Goal: Entertainment & Leisure: Consume media (video, audio)

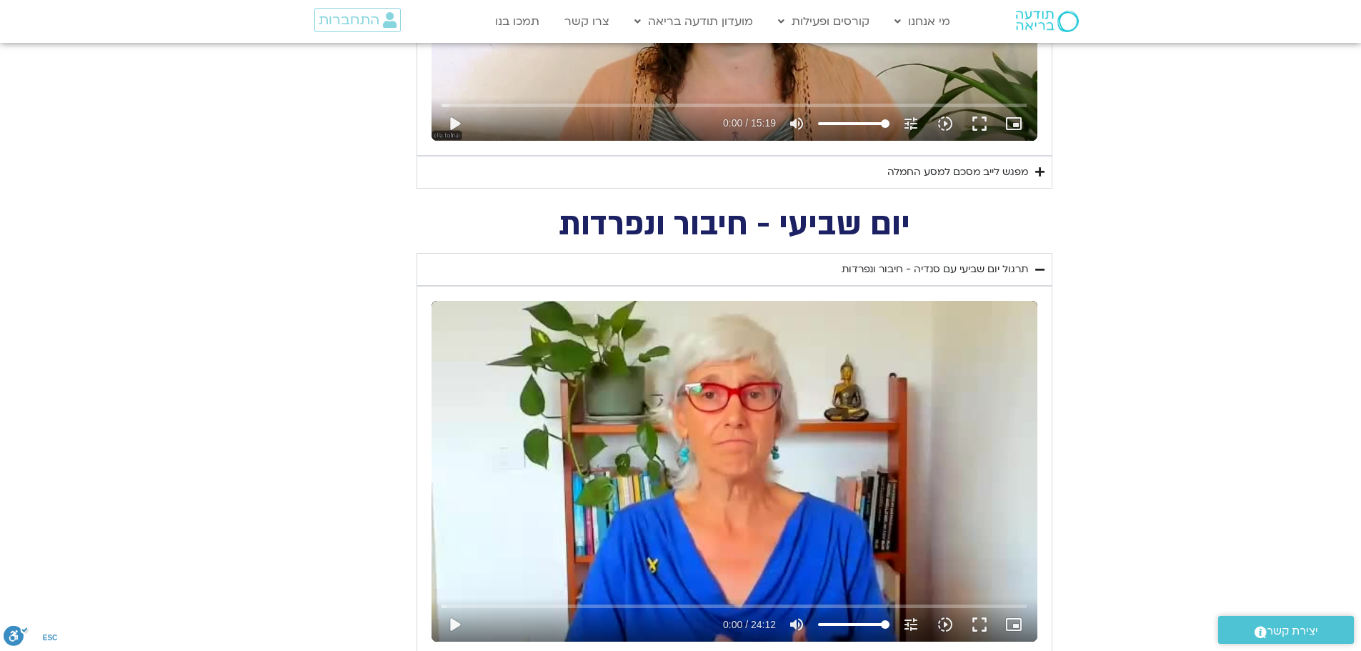
scroll to position [1143, 0]
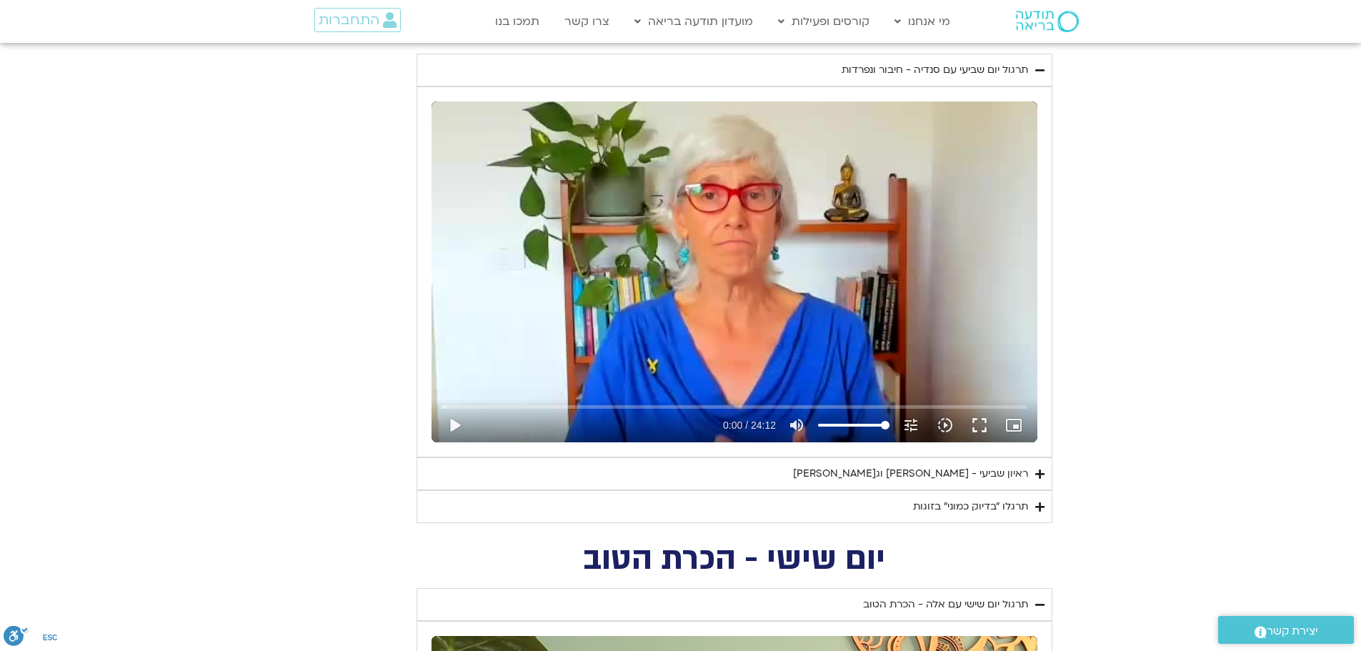
click at [891, 471] on div "ראיון שביעי - [PERSON_NAME] וג[PERSON_NAME]" at bounding box center [910, 473] width 235 height 17
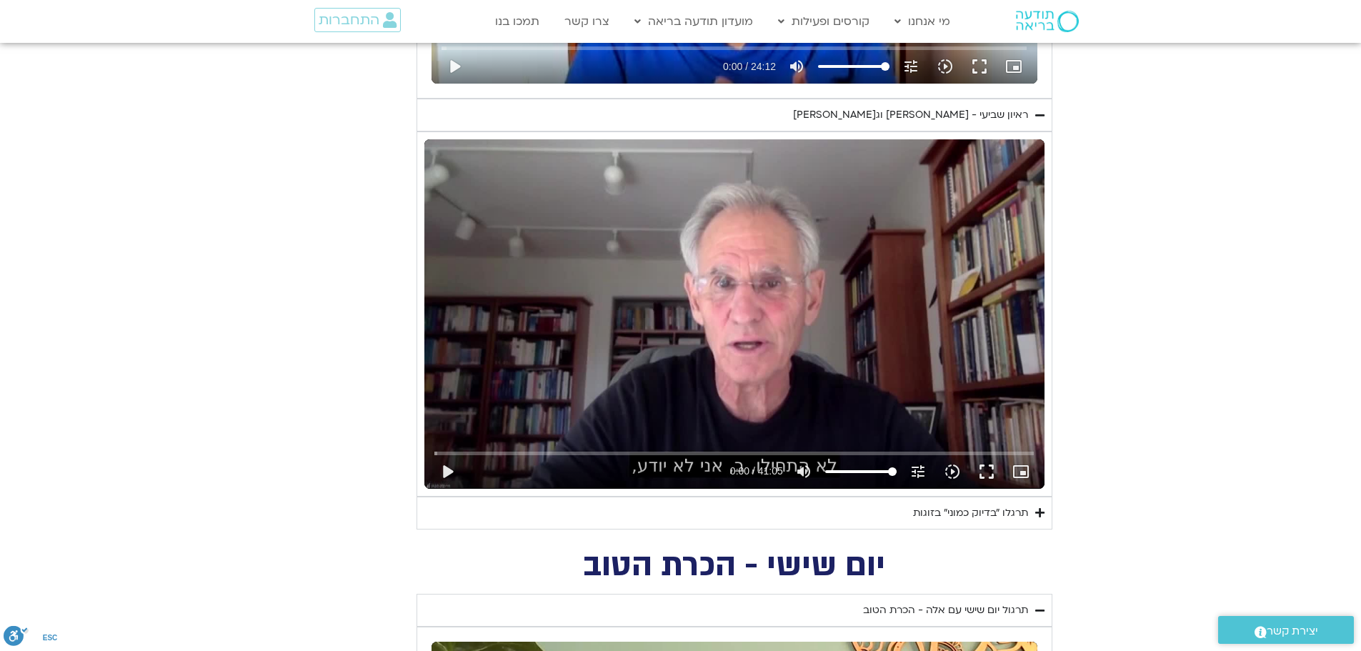
scroll to position [1571, 0]
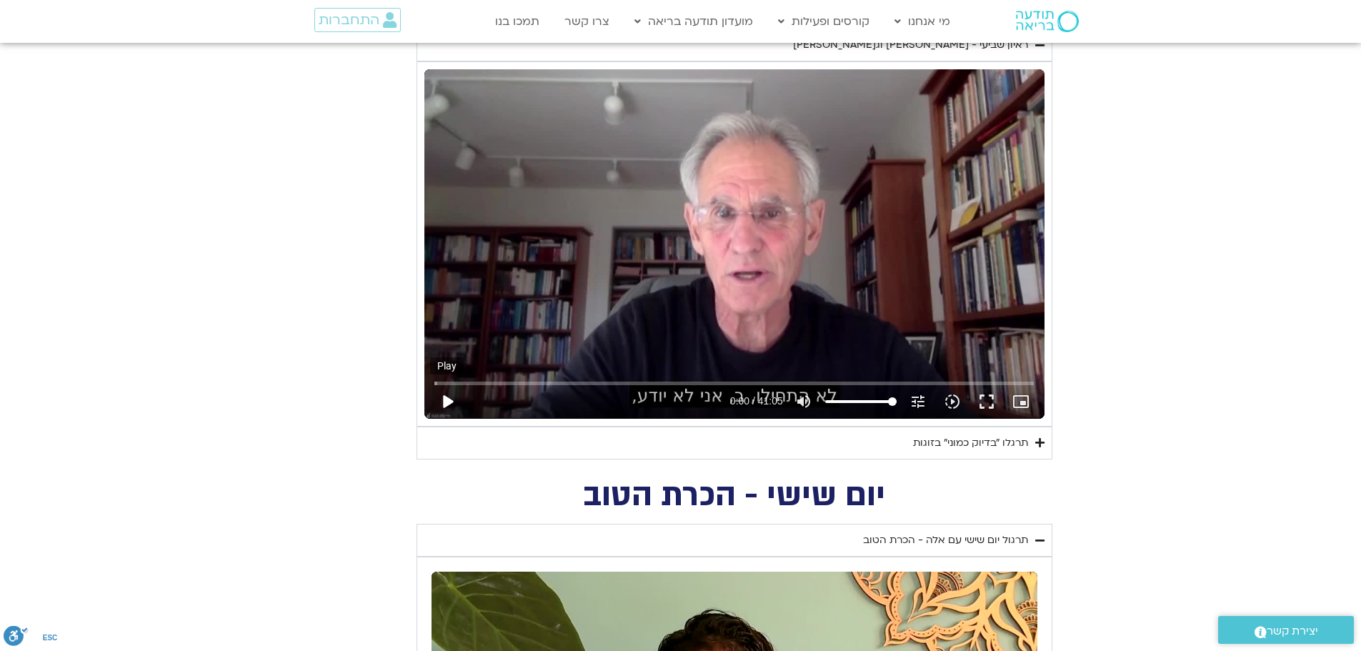
click at [447, 404] on button "play_arrow" at bounding box center [447, 401] width 34 height 34
type input "1.472962"
click at [1026, 397] on icon "picture_in_picture_alt" at bounding box center [1020, 401] width 17 height 17
click at [983, 404] on button "fullscreen" at bounding box center [986, 401] width 34 height 34
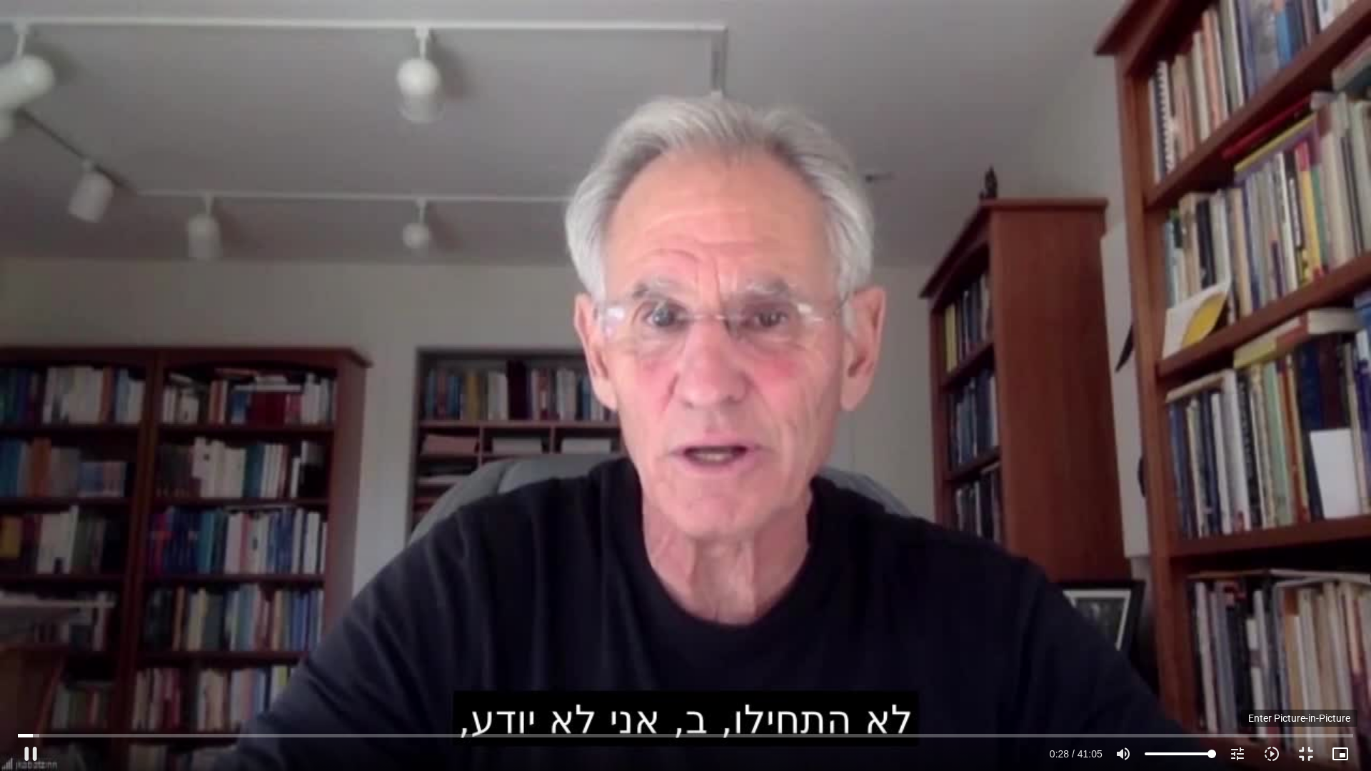
type input "28.277182"
click at [1342, 755] on icon "picture_in_picture_alt" at bounding box center [1340, 754] width 17 height 17
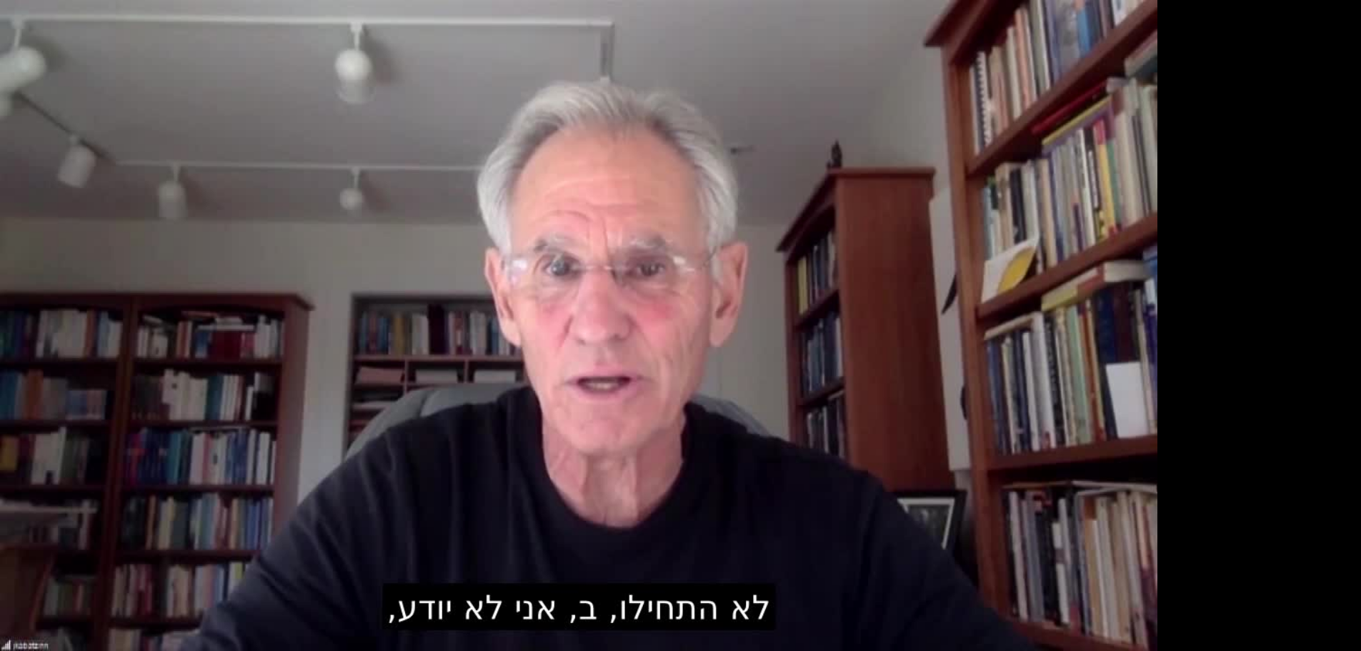
scroll to position [786, 0]
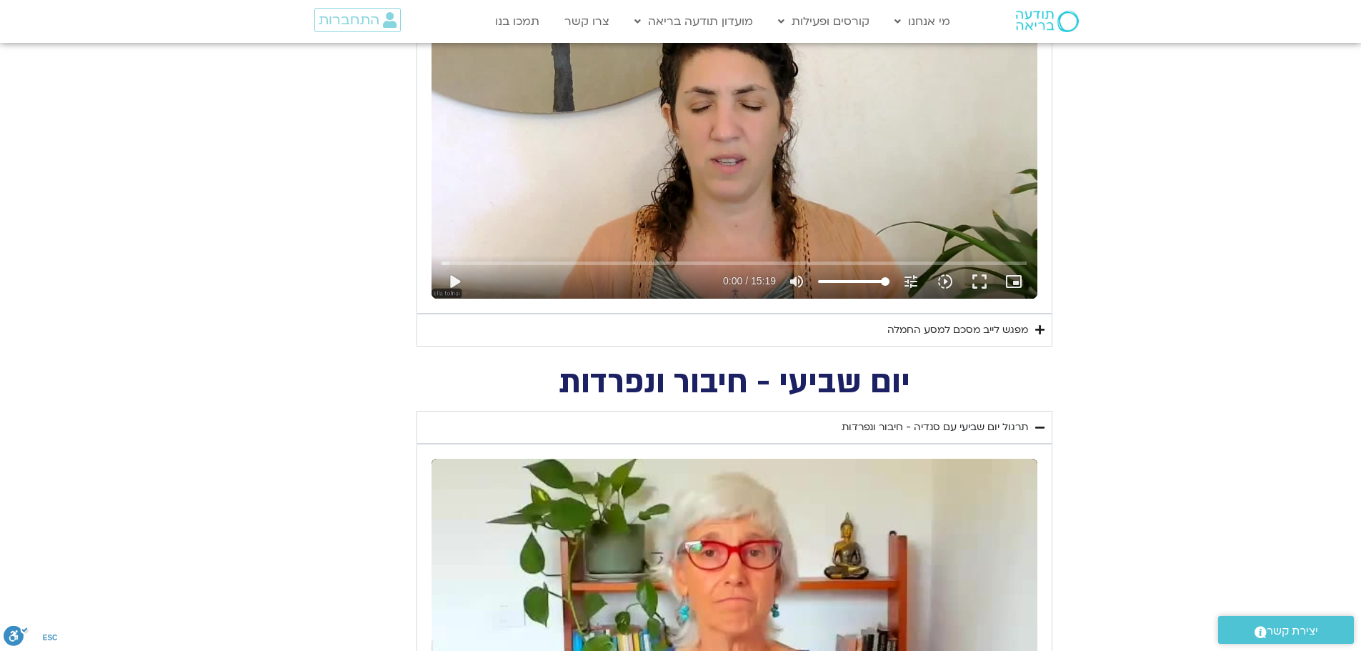
click at [957, 334] on div "מפגש לייב מסכם למסע החמלה" at bounding box center [957, 329] width 141 height 17
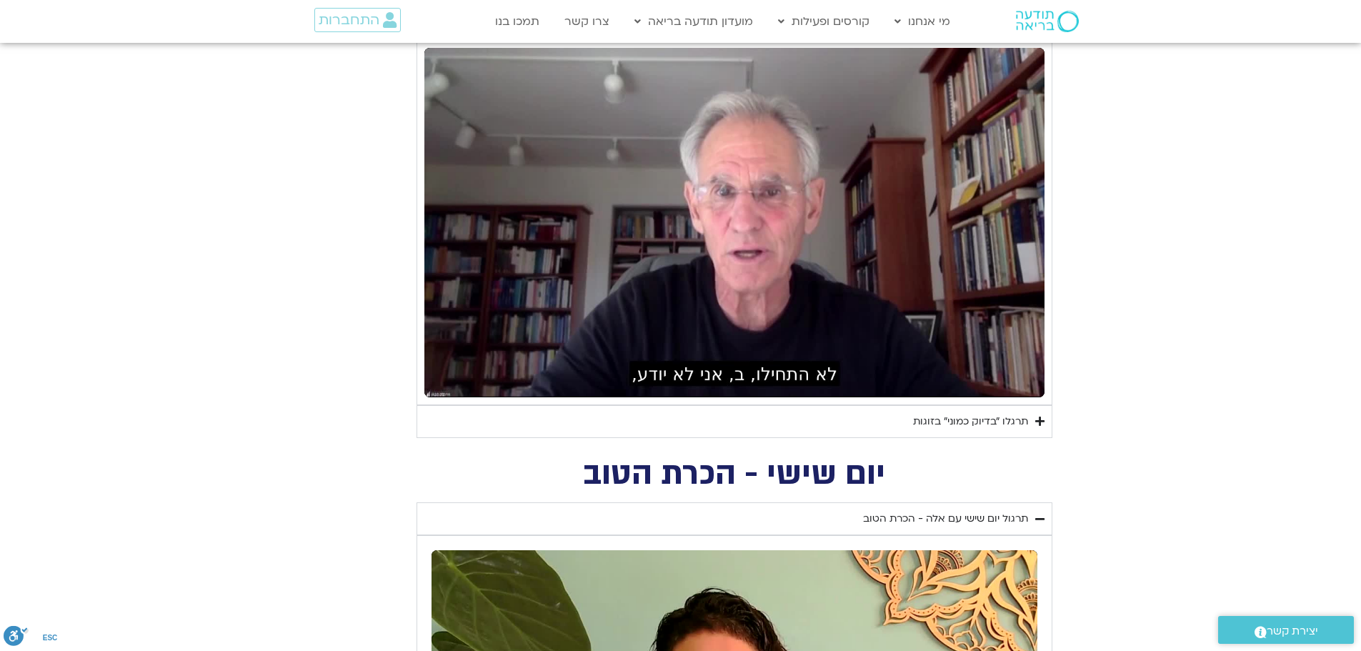
scroll to position [1643, 0]
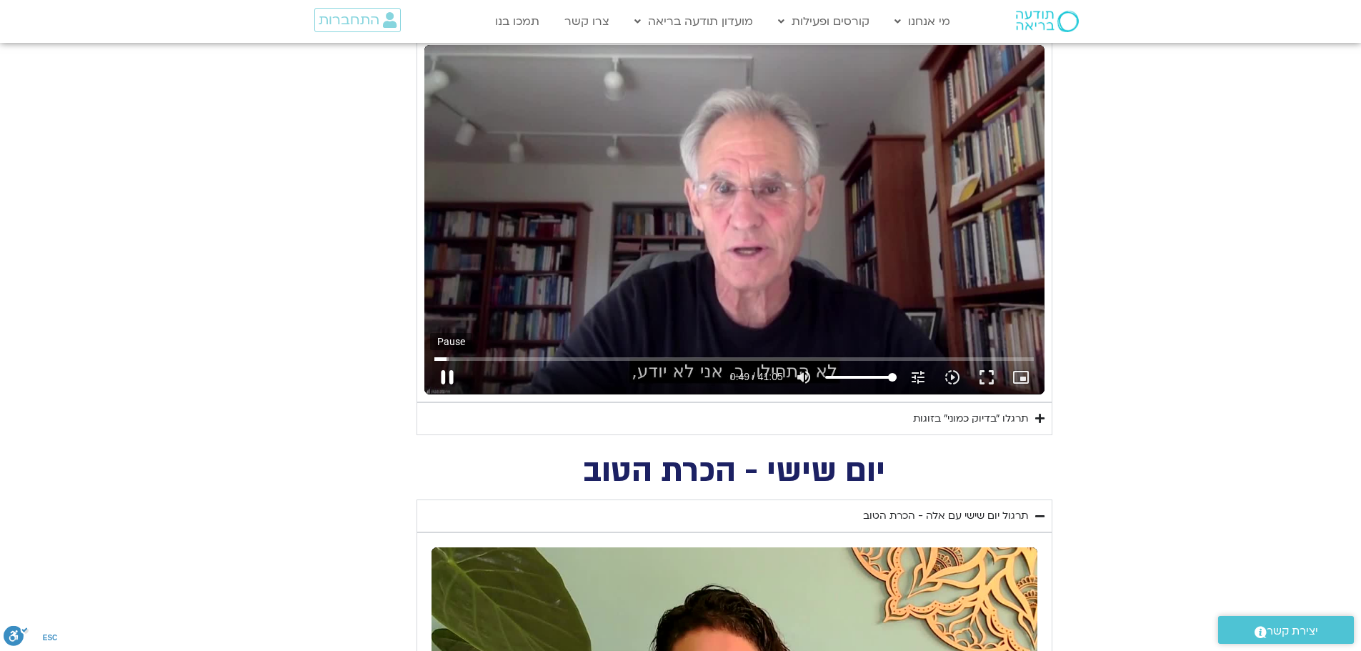
click at [449, 384] on button "pause" at bounding box center [447, 377] width 34 height 34
type input "50.039196"
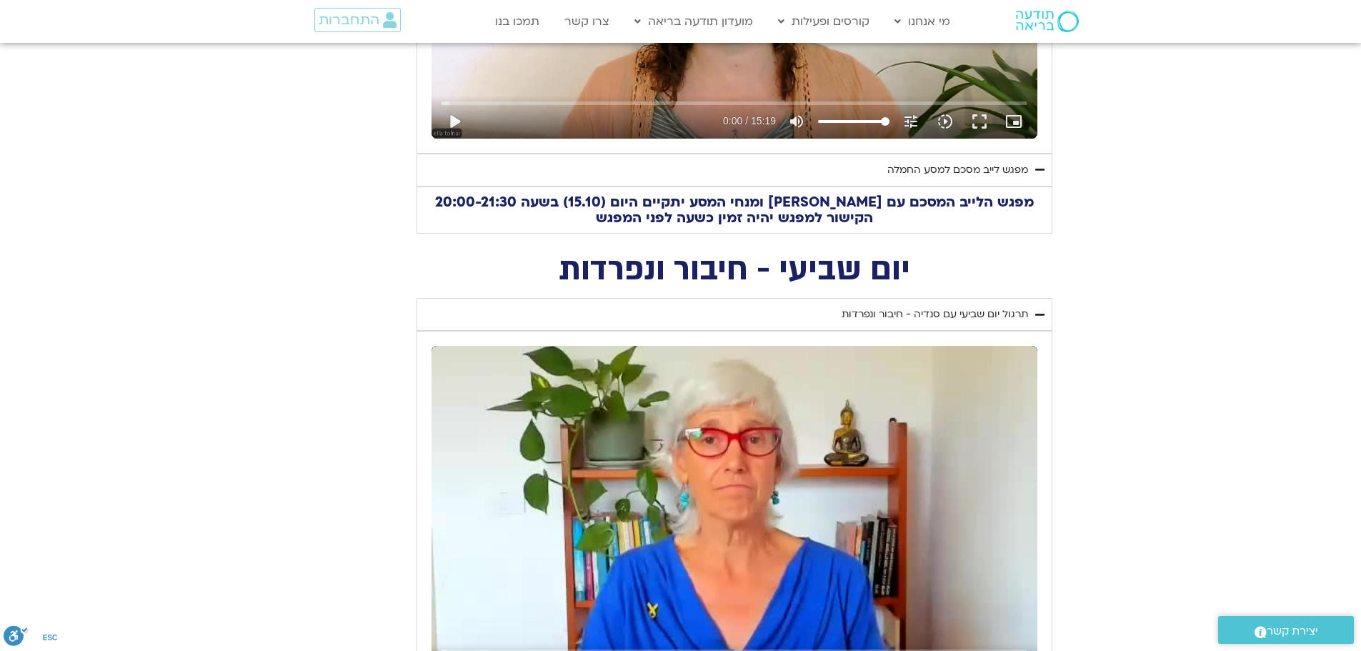
scroll to position [786, 0]
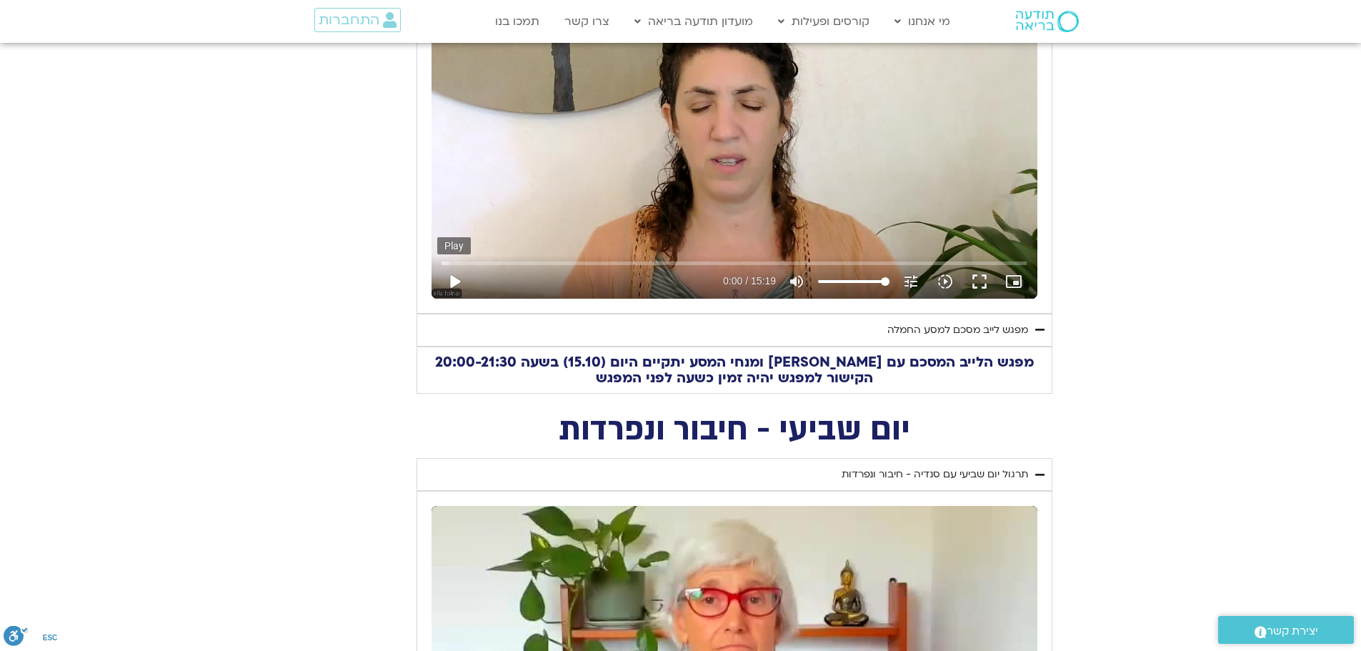
click at [456, 279] on button "play_arrow" at bounding box center [454, 281] width 34 height 34
click at [980, 280] on button "fullscreen" at bounding box center [979, 281] width 34 height 34
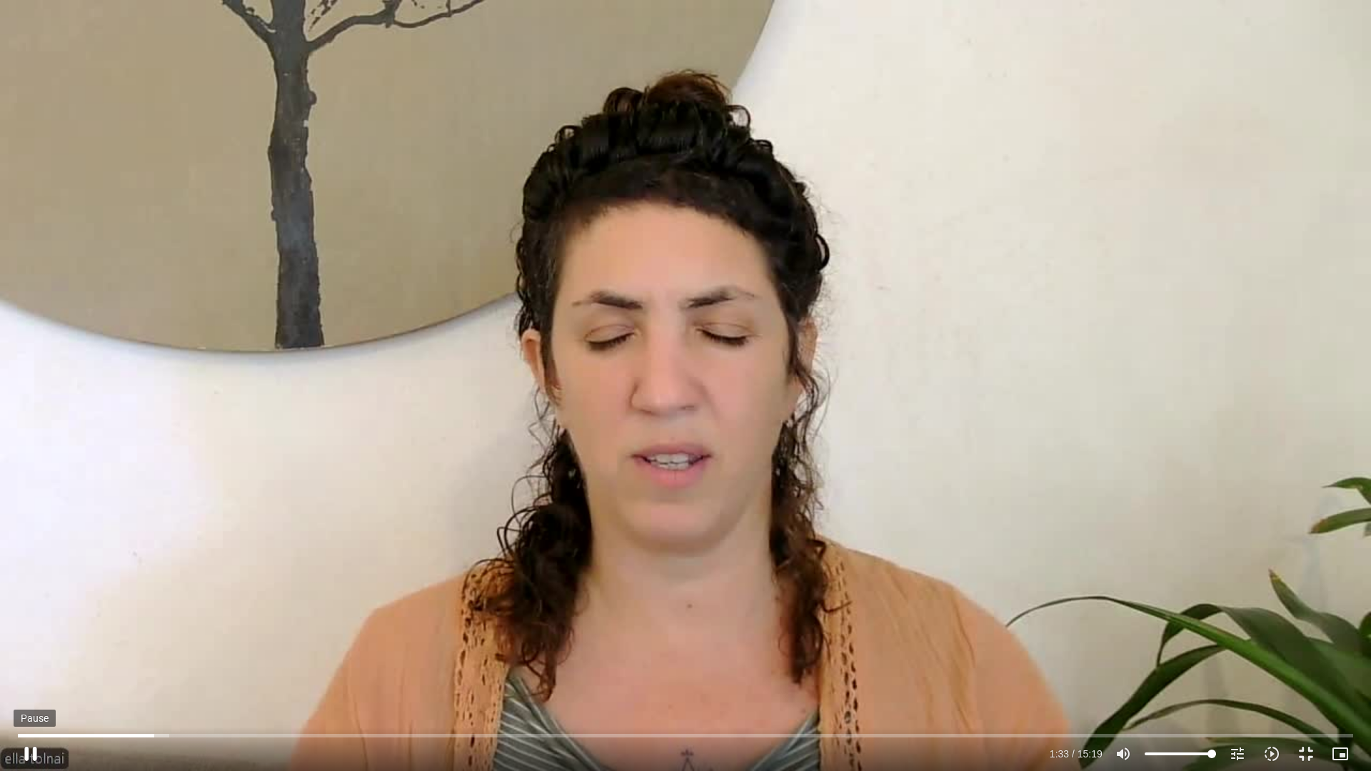
click at [31, 756] on button "pause" at bounding box center [31, 754] width 34 height 34
click at [89, 738] on input "Seek" at bounding box center [686, 735] width 1336 height 9
click at [22, 756] on button "play_arrow" at bounding box center [31, 754] width 34 height 34
click at [21, 754] on button "pause" at bounding box center [31, 754] width 34 height 34
click at [104, 736] on input "Seek" at bounding box center [686, 735] width 1336 height 9
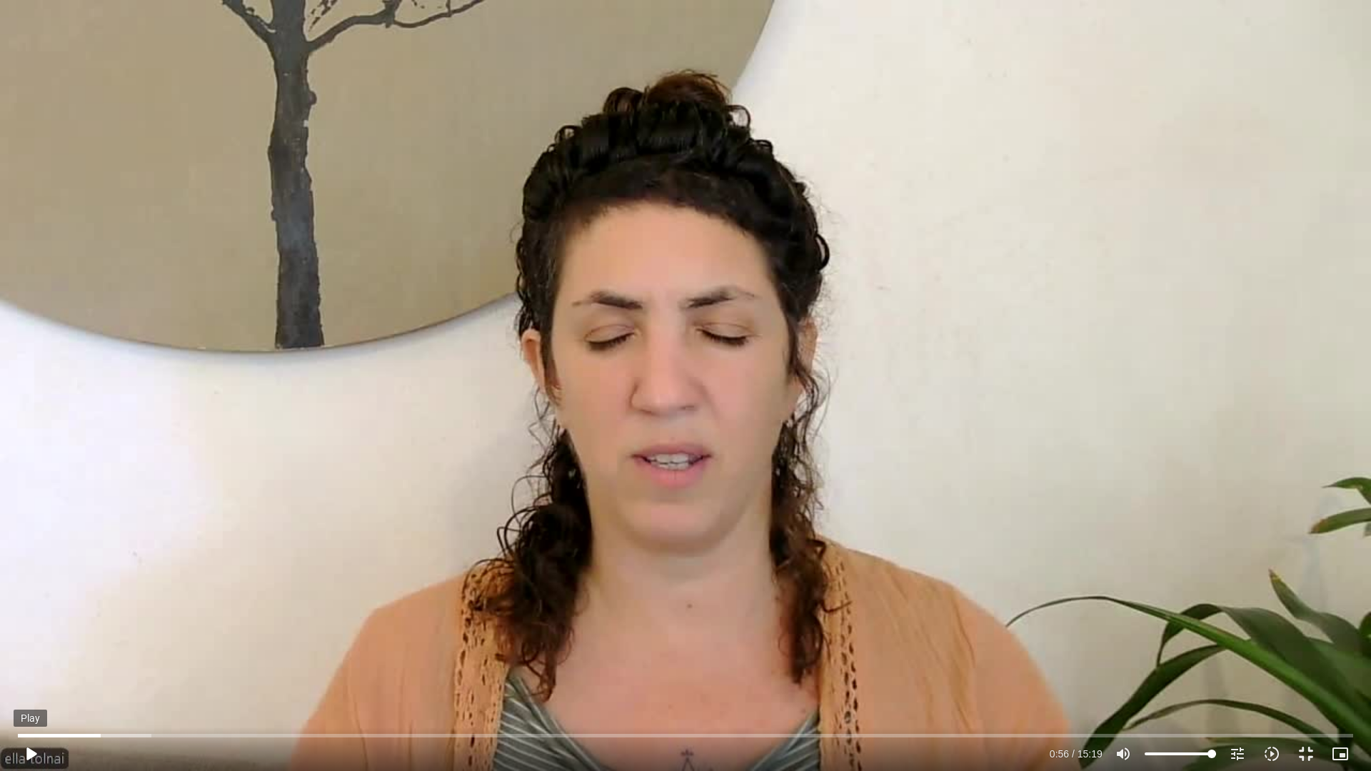
click at [33, 757] on button "play_arrow" at bounding box center [31, 754] width 34 height 34
click at [89, 733] on input "Seek" at bounding box center [686, 735] width 1336 height 9
click at [32, 756] on button "pause" at bounding box center [31, 754] width 34 height 34
click at [105, 734] on input "Seek" at bounding box center [686, 735] width 1336 height 9
click at [34, 759] on button "play_arrow" at bounding box center [31, 754] width 34 height 34
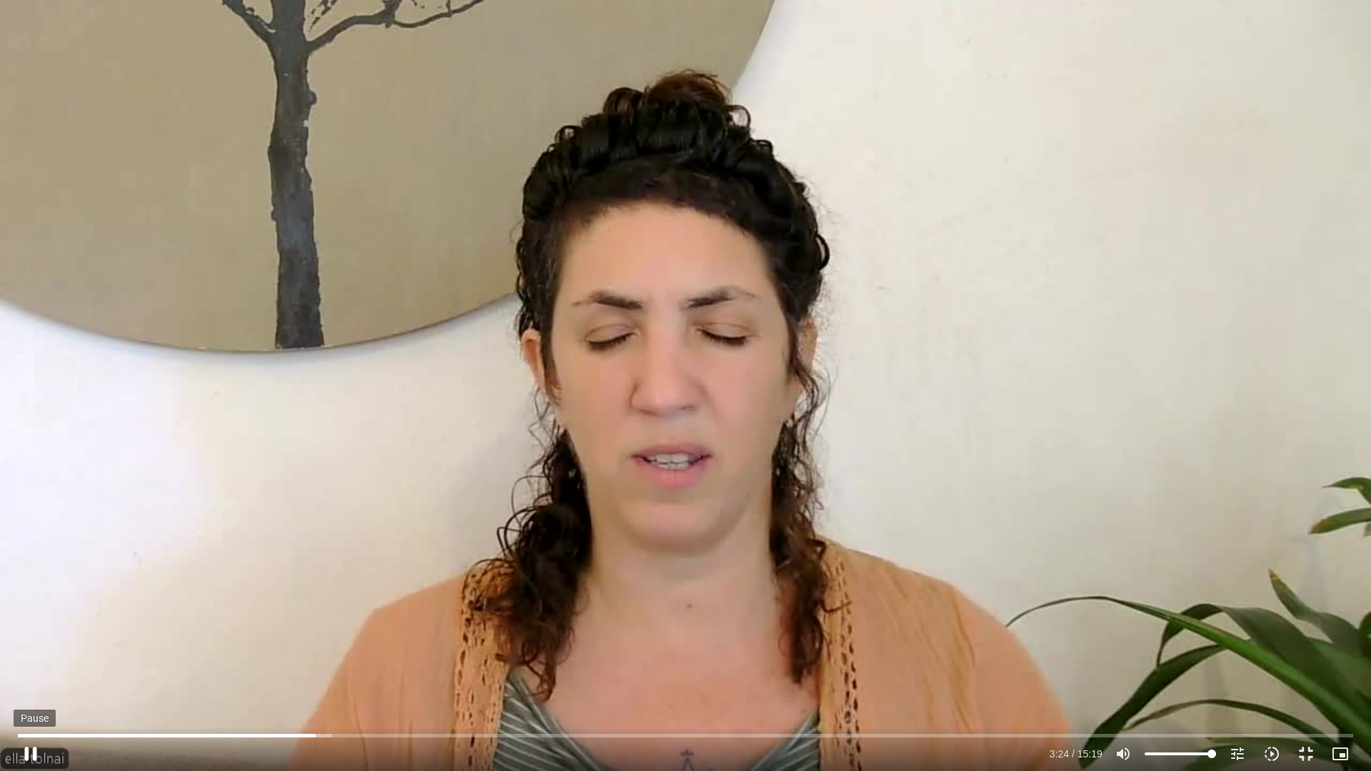
click at [32, 750] on button "pause" at bounding box center [31, 754] width 34 height 34
type input "205.186915"
click at [1306, 754] on button "fullscreen_exit" at bounding box center [1306, 754] width 34 height 34
